Goal: Information Seeking & Learning: Learn about a topic

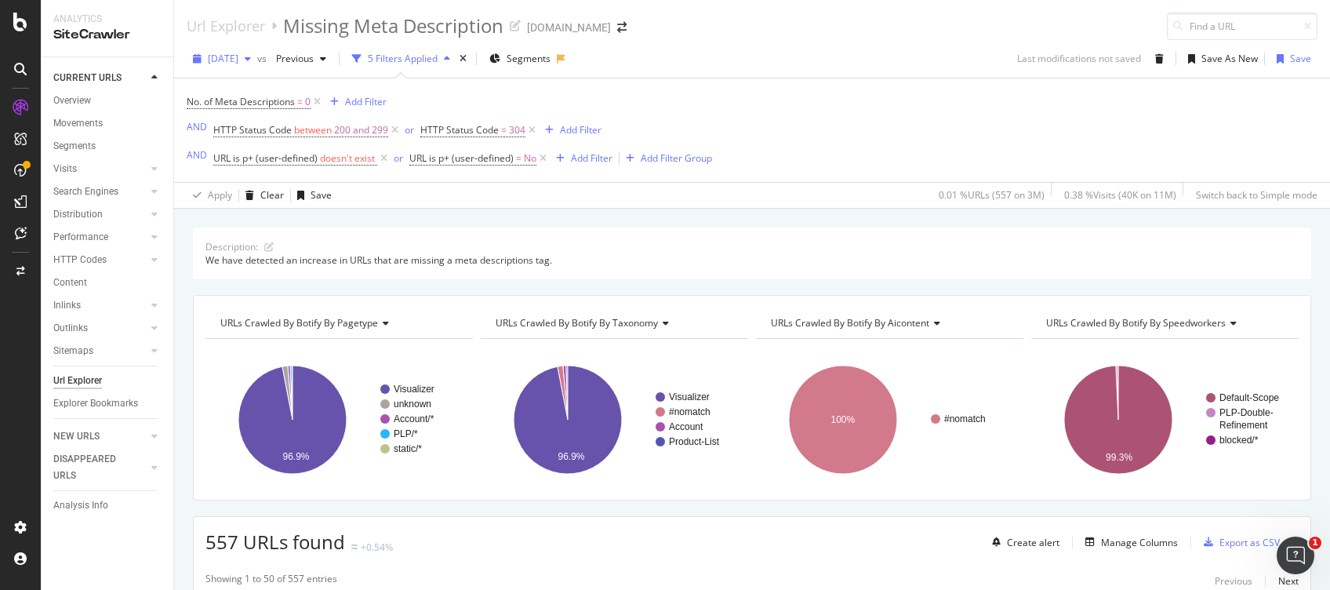
click at [213, 63] on span "[DATE]" at bounding box center [223, 58] width 31 height 13
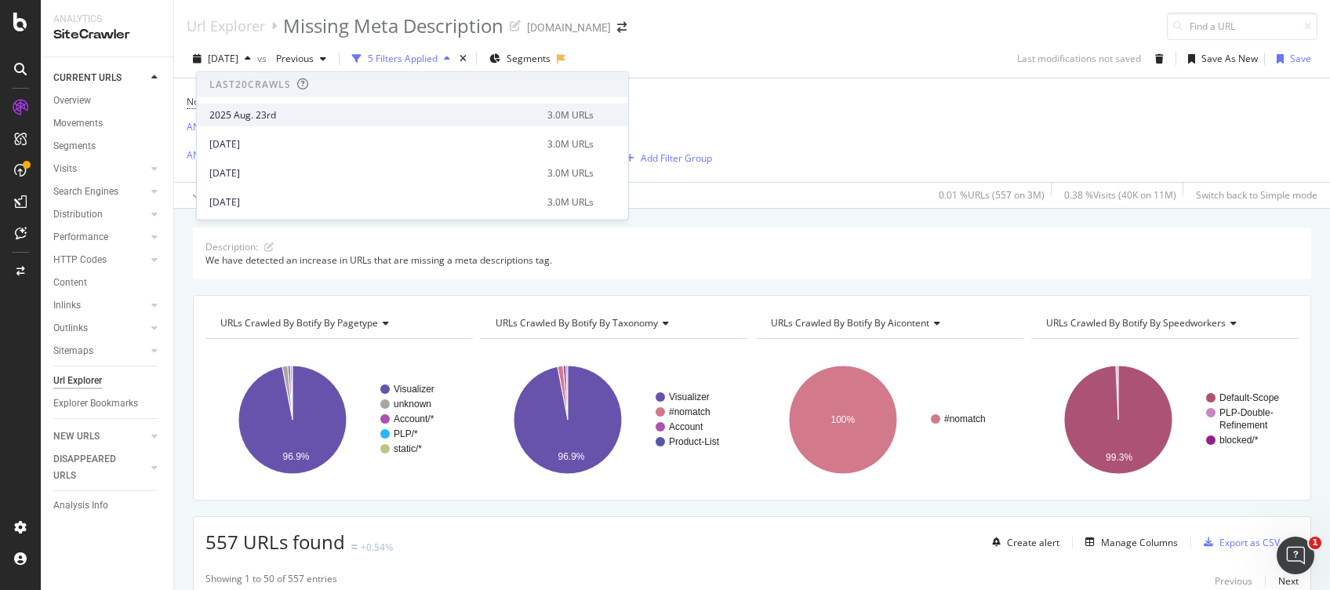
click at [270, 104] on div "[DATE] 3.0M URLs" at bounding box center [412, 114] width 431 height 23
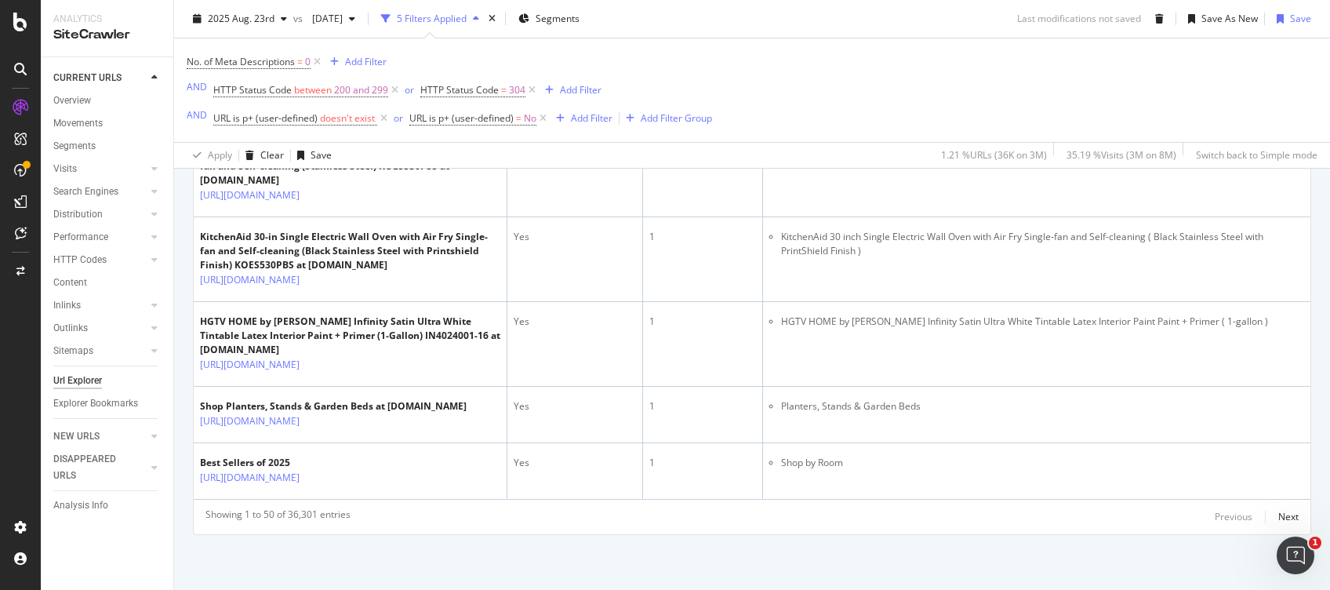
scroll to position [4421, 0]
click at [1299, 552] on icon "Open Intercom Messenger" at bounding box center [1293, 553] width 26 height 26
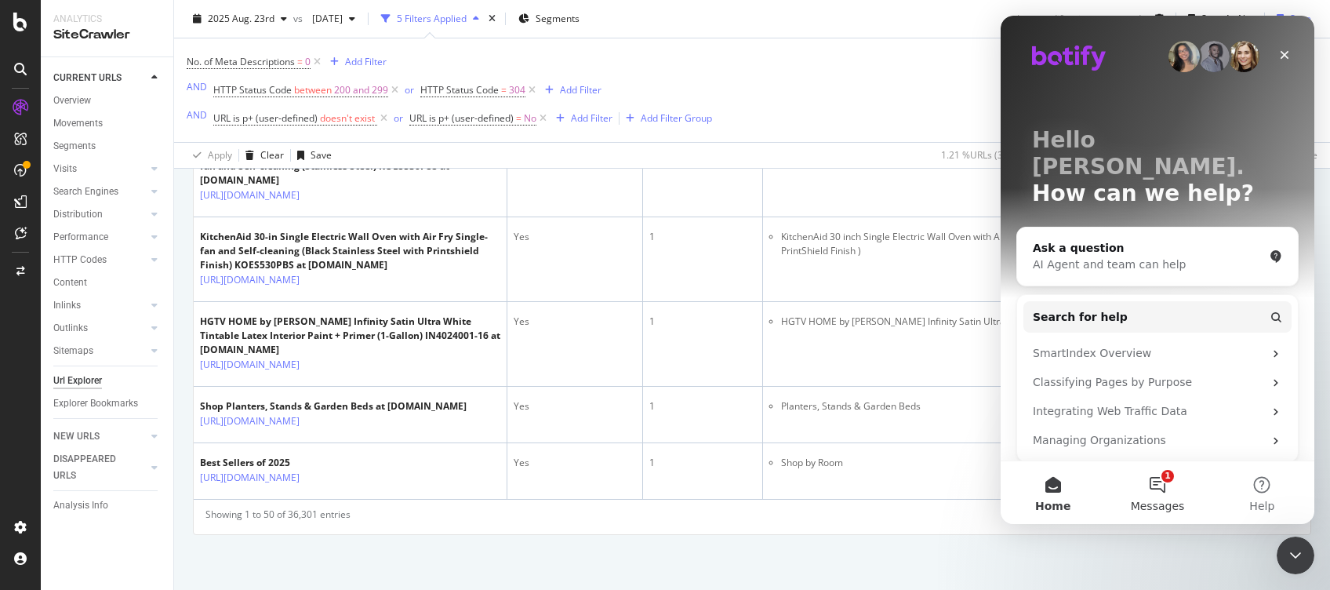
scroll to position [0, 0]
click at [1168, 481] on button "1 Messages" at bounding box center [1157, 492] width 104 height 63
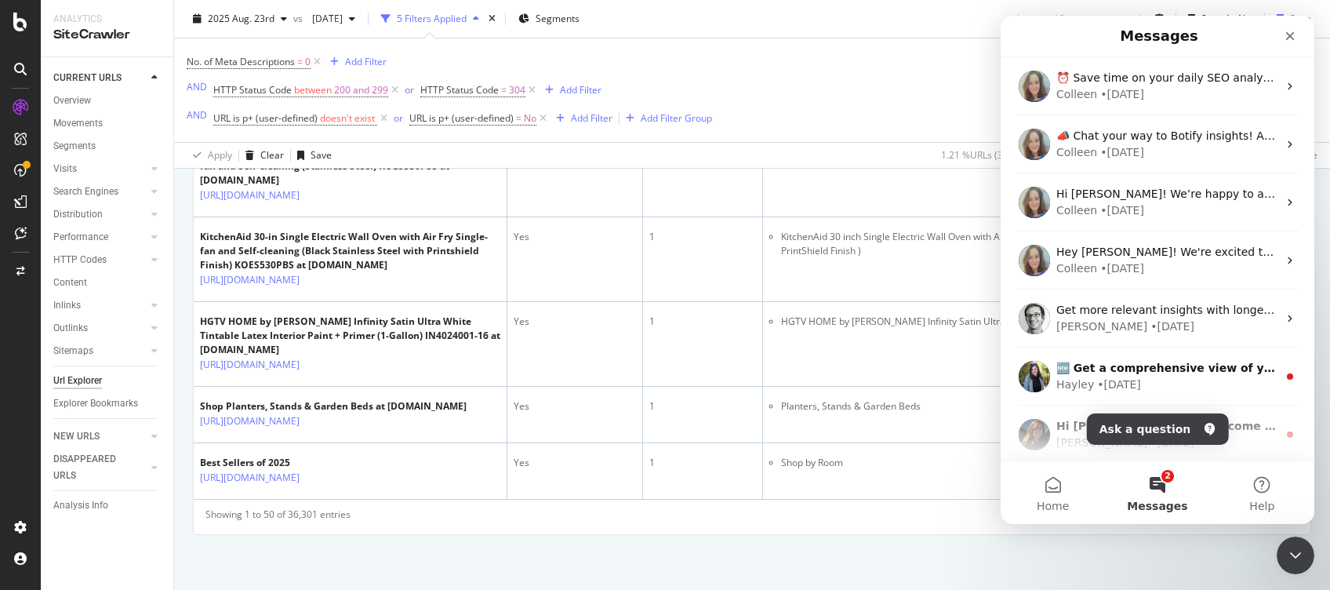
click at [1282, 556] on div "Close Intercom Messenger" at bounding box center [1293, 553] width 38 height 38
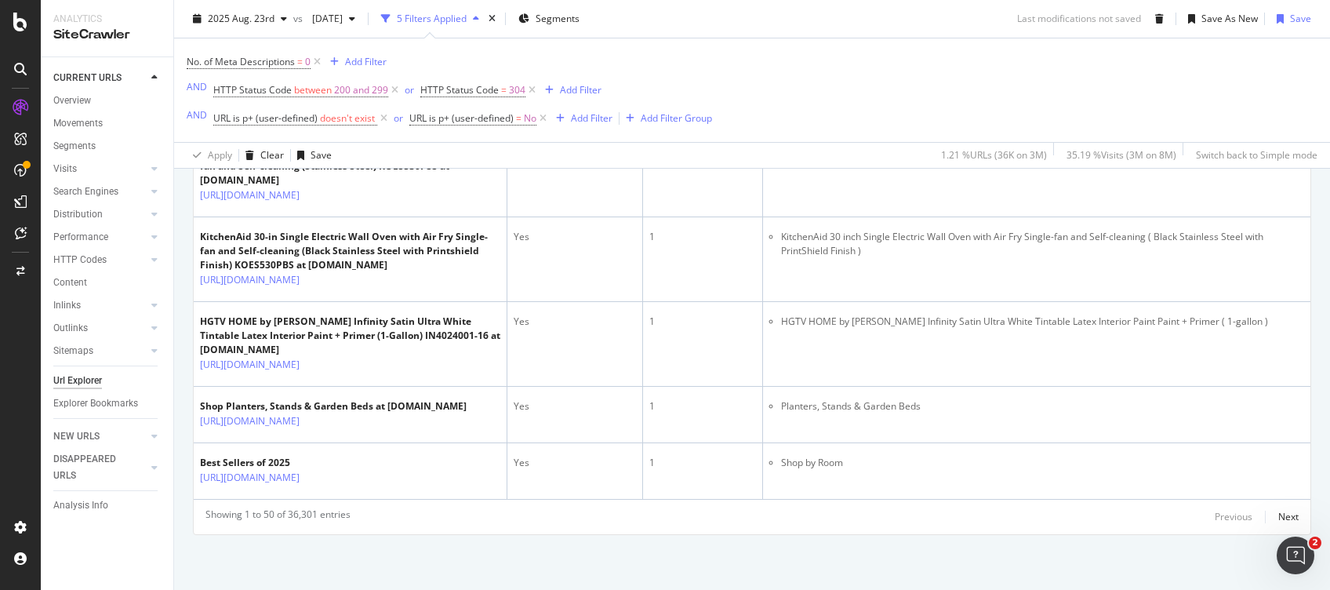
scroll to position [3899, 0]
click at [16, 26] on icon at bounding box center [20, 22] width 14 height 19
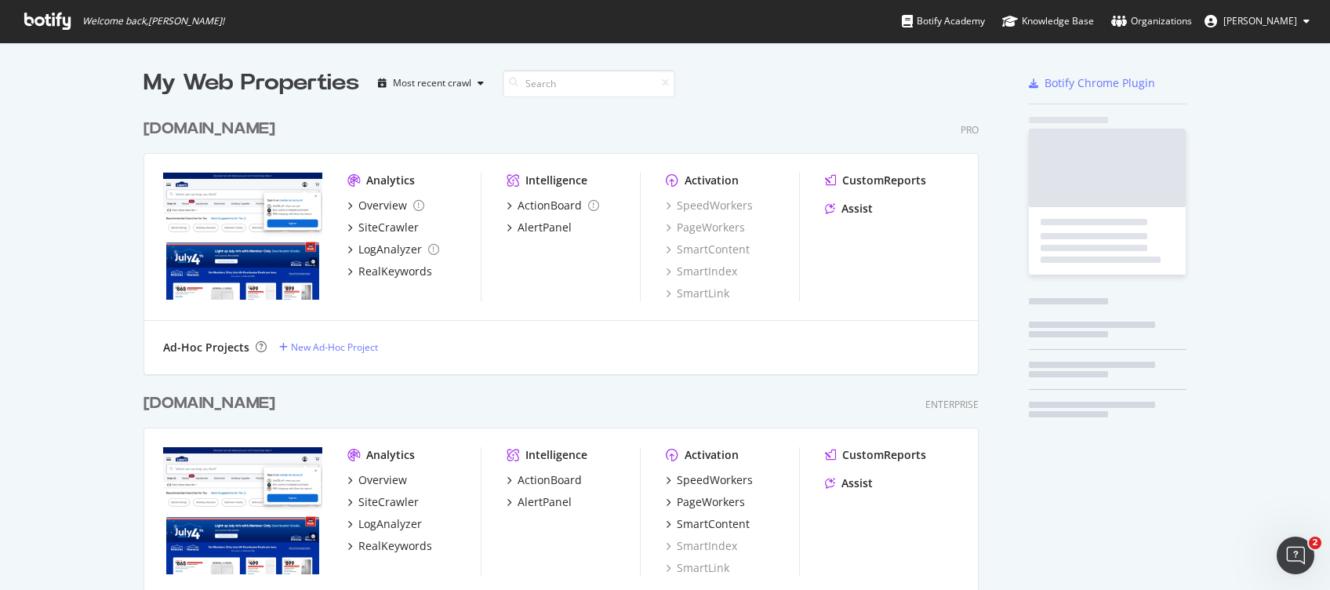
scroll to position [573, 1297]
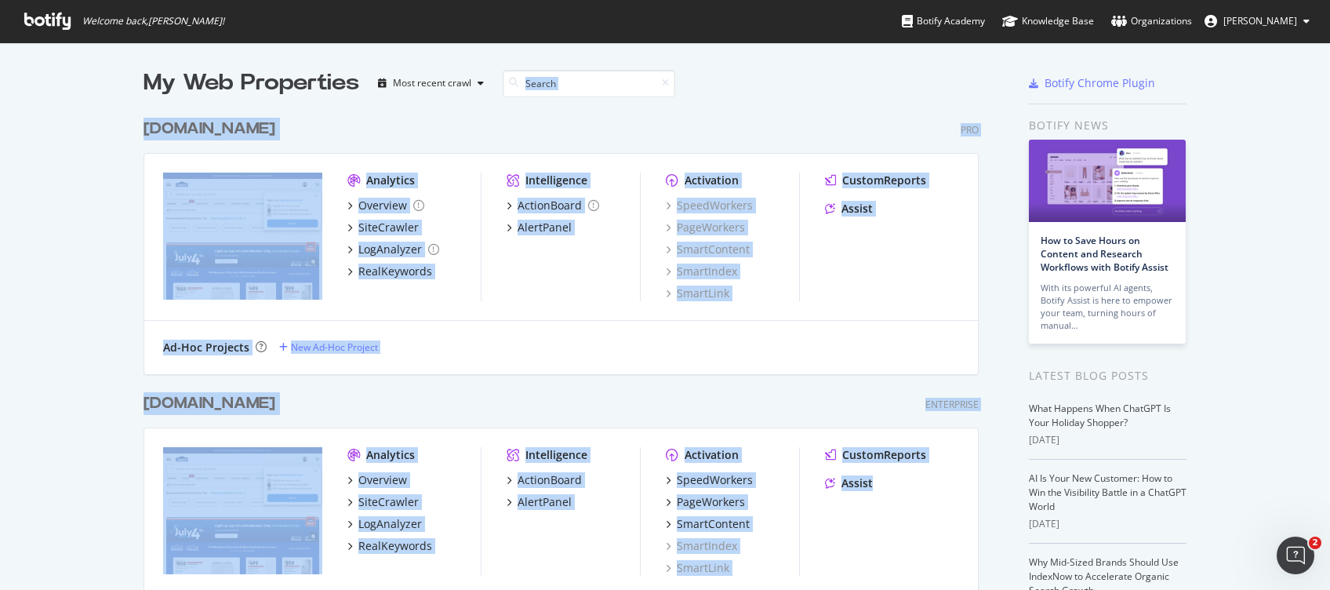
drag, startPoint x: 924, startPoint y: 511, endPoint x: 834, endPoint y: 46, distance: 473.5
click at [834, 46] on div "My Web Properties Most recent crawl [DOMAIN_NAME] Pro Analytics Overview SiteCr…" at bounding box center [665, 418] width 1330 height 753
drag, startPoint x: 834, startPoint y: 46, endPoint x: 803, endPoint y: 100, distance: 61.8
click at [803, 100] on div "[DOMAIN_NAME] Pro Analytics Overview SiteCrawler LogAnalyzer RealKeywords Intel…" at bounding box center [566, 236] width 847 height 274
click at [795, 100] on div "[DOMAIN_NAME] Pro Analytics Overview SiteCrawler LogAnalyzer RealKeywords Intel…" at bounding box center [566, 236] width 847 height 274
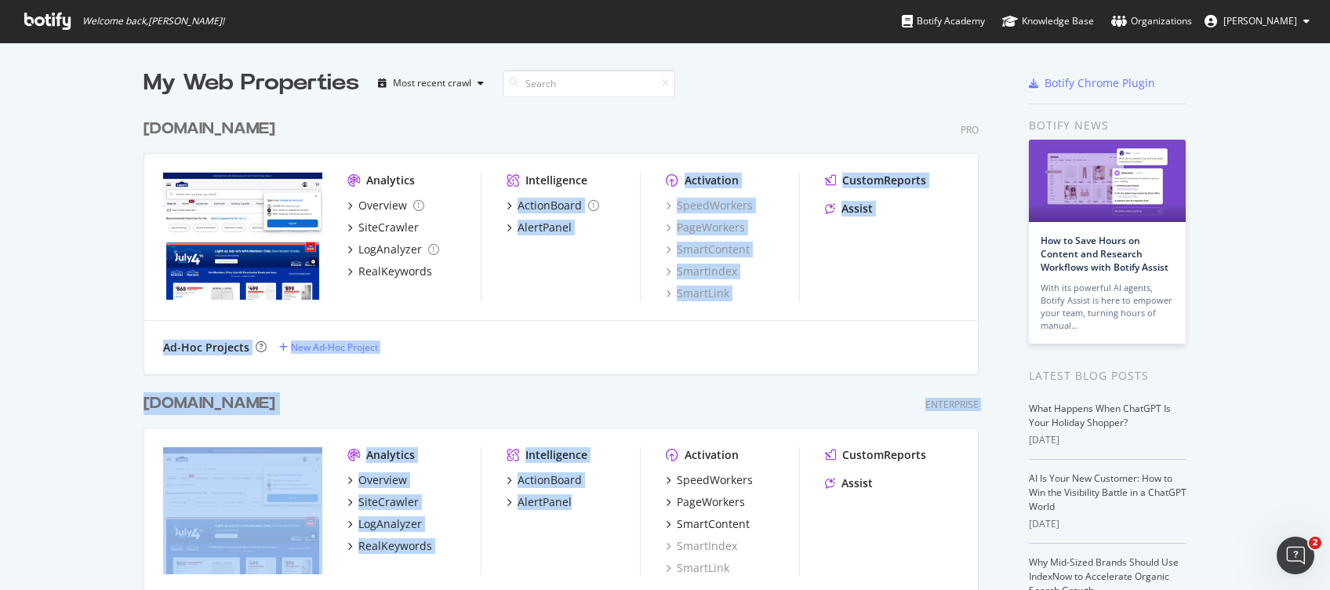
drag, startPoint x: 602, startPoint y: 159, endPoint x: 622, endPoint y: 513, distance: 354.1
click at [622, 513] on div "[DOMAIN_NAME] Pro Analytics Overview SiteCrawler LogAnalyzer RealKeywords Intel…" at bounding box center [566, 420] width 847 height 643
drag, startPoint x: 622, startPoint y: 513, endPoint x: 485, endPoint y: 401, distance: 176.1
click at [485, 401] on div "[DOMAIN_NAME] Enterprise" at bounding box center [560, 403] width 835 height 23
click at [486, 389] on div "[DOMAIN_NAME] Enterprise Analytics Overview SiteCrawler LogAnalyzer RealKeyword…" at bounding box center [566, 557] width 847 height 368
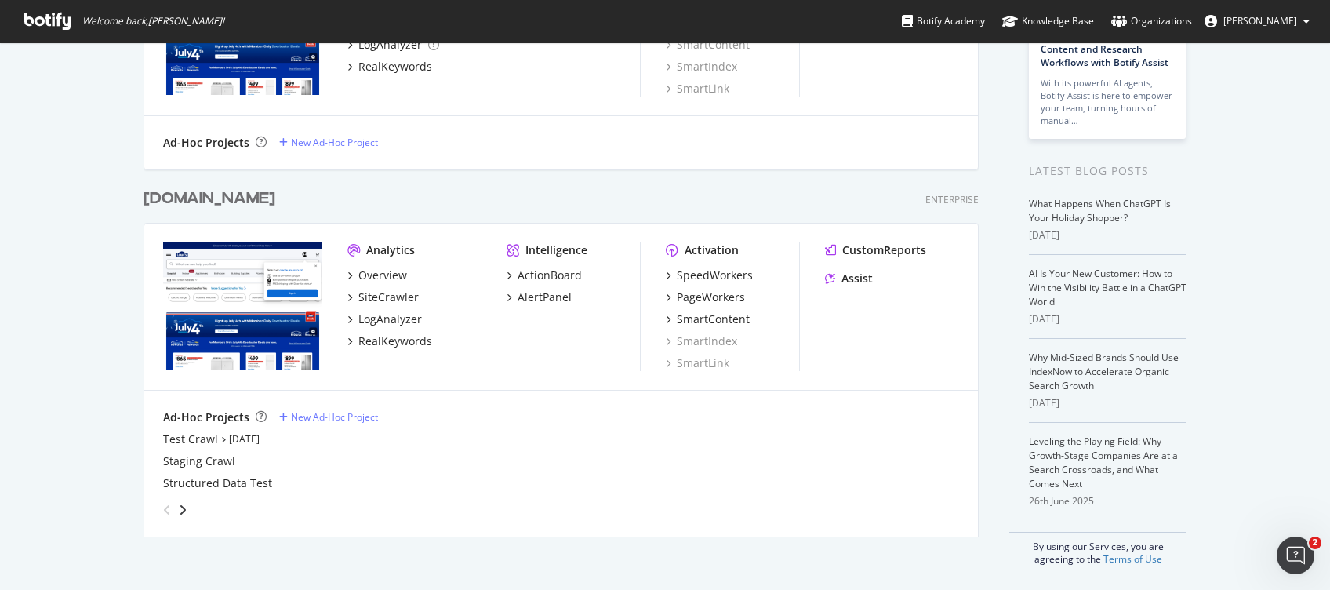
scroll to position [0, 0]
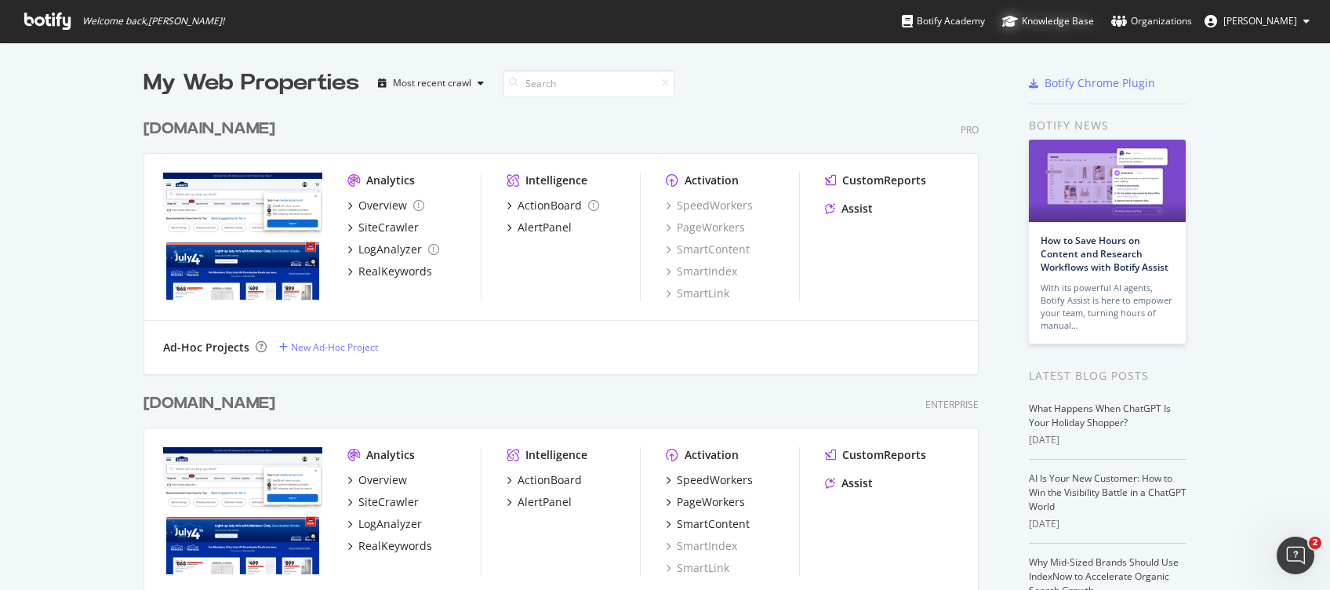
click at [1048, 19] on div "Knowledge Base" at bounding box center [1048, 21] width 92 height 16
